Goal: Task Accomplishment & Management: Complete application form

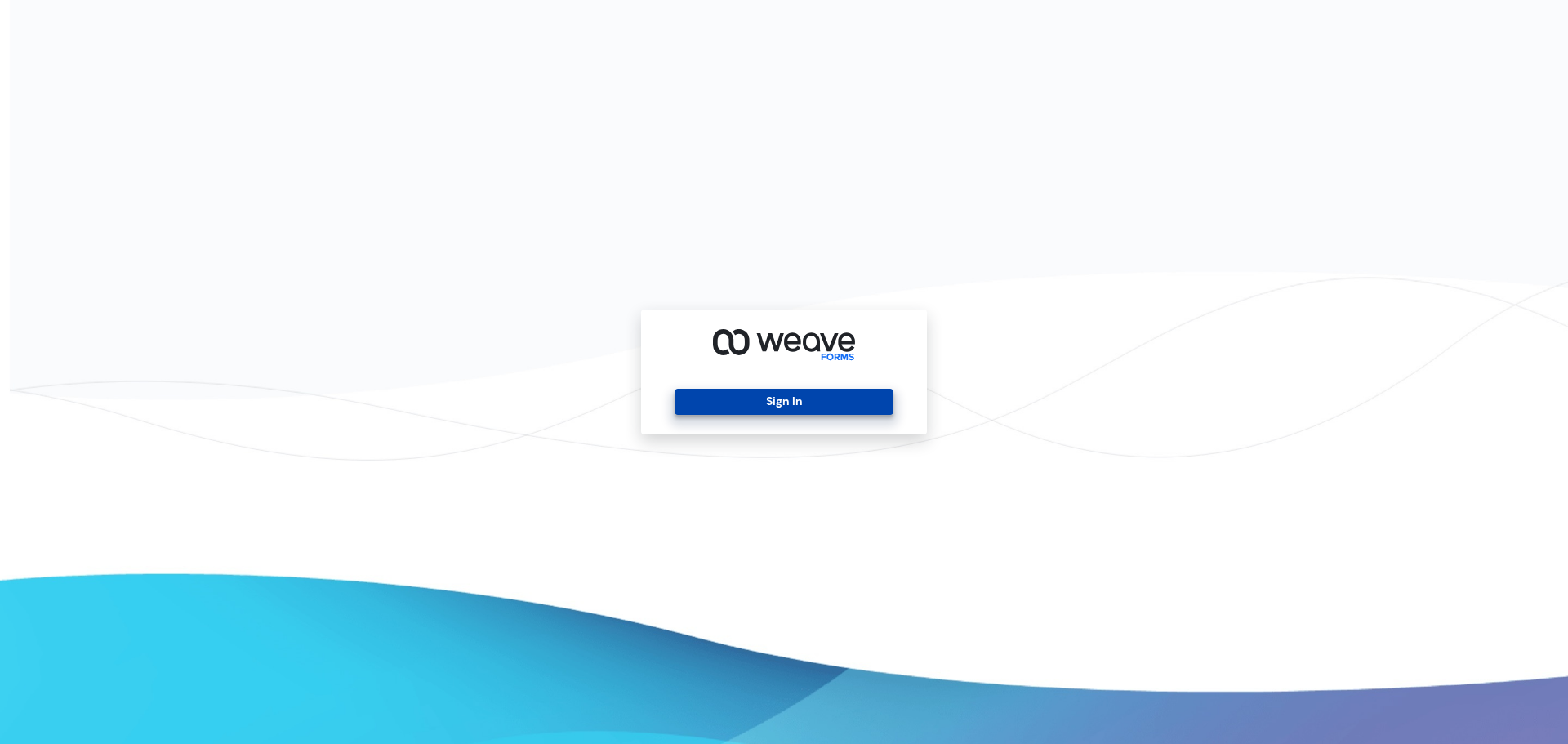
click at [755, 408] on button "Sign In" at bounding box center [783, 401] width 218 height 26
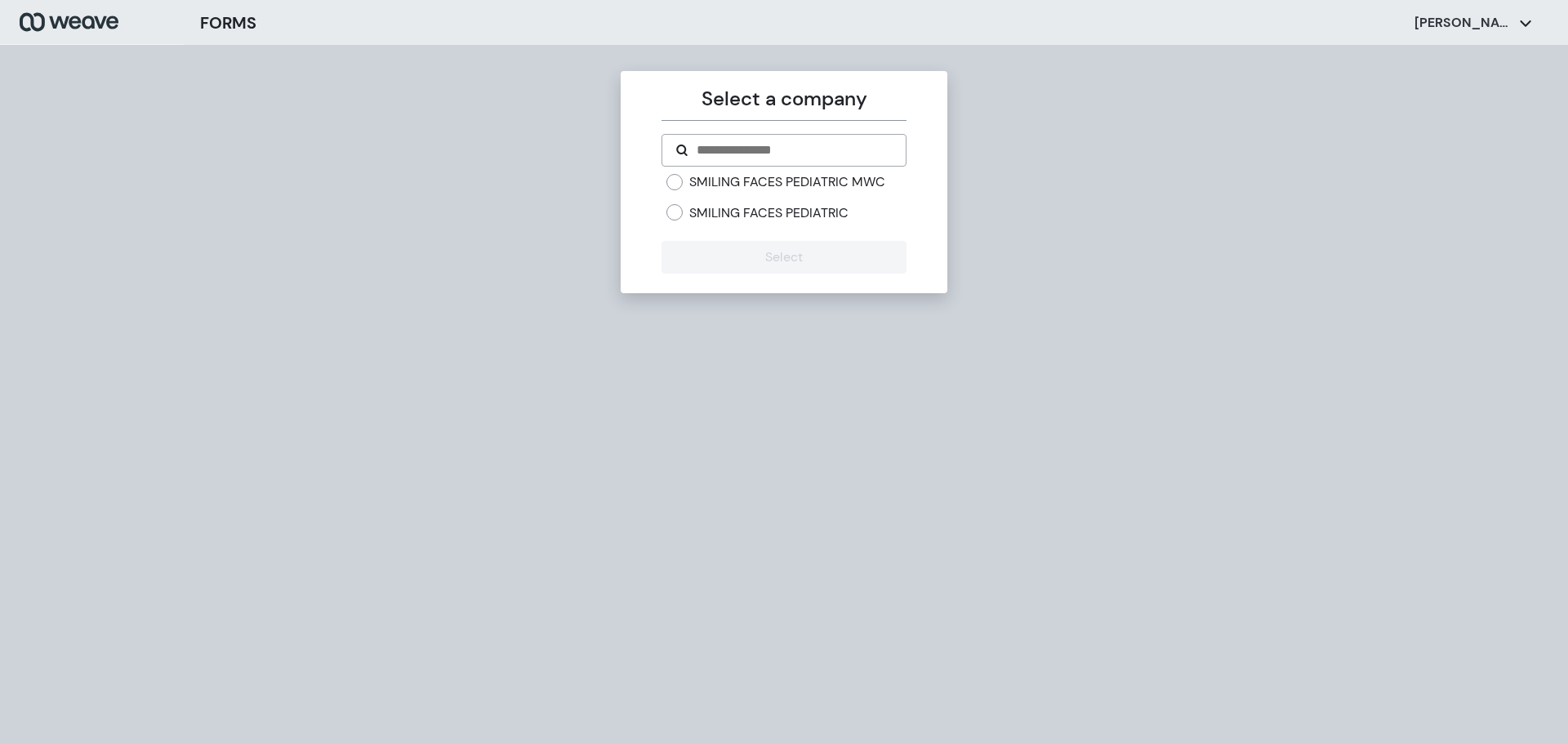
click at [866, 173] on form "SMILING FACES PEDIATRIC MWC SMILING FACES PEDIATRIC Select" at bounding box center [784, 203] width 245 height 140
click at [861, 184] on label "SMILING FACES PEDIATRIC MWC" at bounding box center [787, 182] width 196 height 18
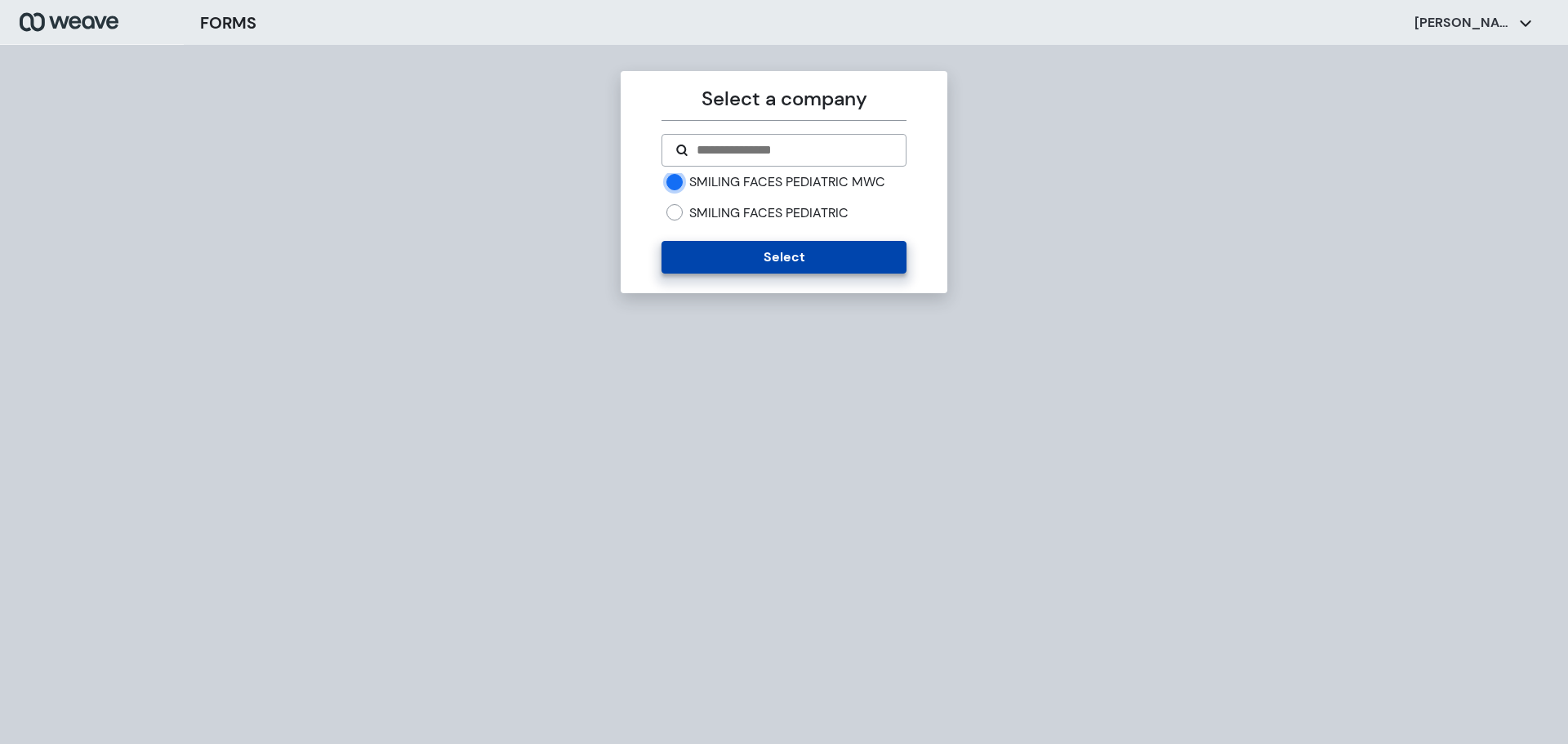
click at [768, 257] on button "Select" at bounding box center [784, 258] width 245 height 33
